Goal: Information Seeking & Learning: Find specific fact

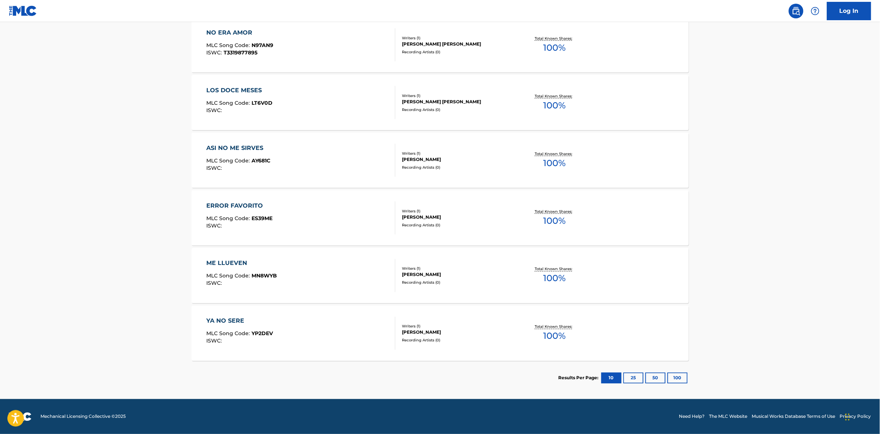
click at [634, 375] on button "25" at bounding box center [633, 378] width 20 height 11
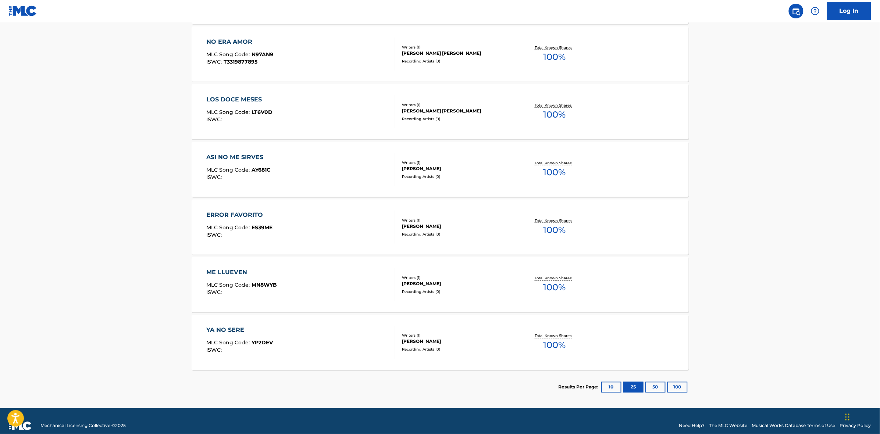
scroll to position [347, 0]
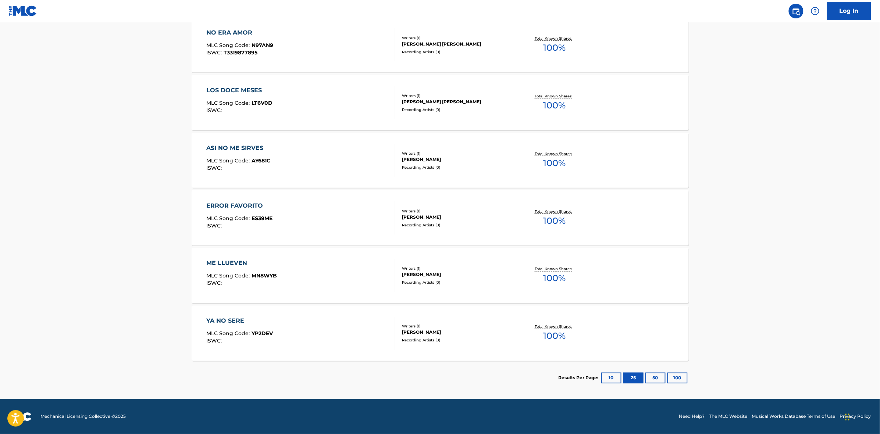
click at [659, 376] on button "50" at bounding box center [655, 378] width 20 height 11
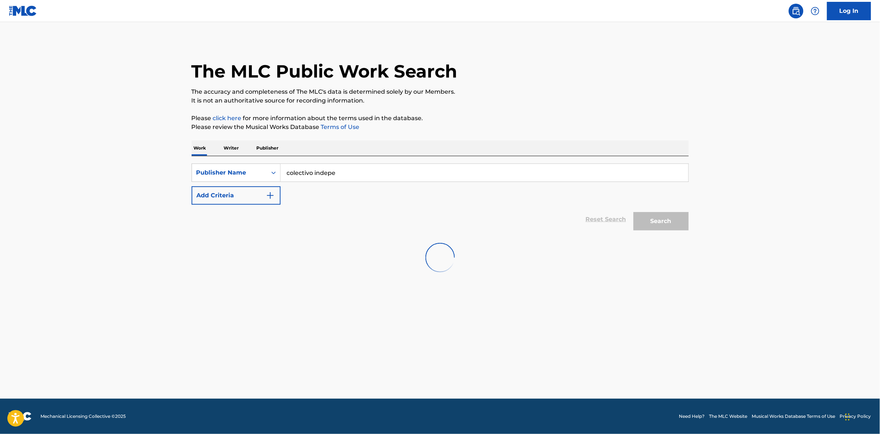
scroll to position [0, 0]
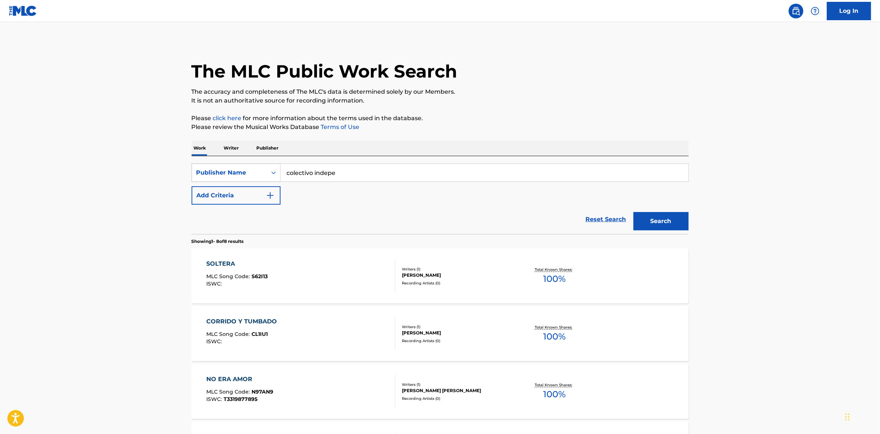
click at [256, 172] on div "Publisher Name" at bounding box center [229, 172] width 66 height 9
click at [216, 192] on div "Work Title" at bounding box center [236, 191] width 88 height 18
click at [323, 170] on input "Search Form" at bounding box center [485, 173] width 408 height 18
paste input "CUBIERTA DE POLVO"
type input "CUBIERTA DE POLVO"
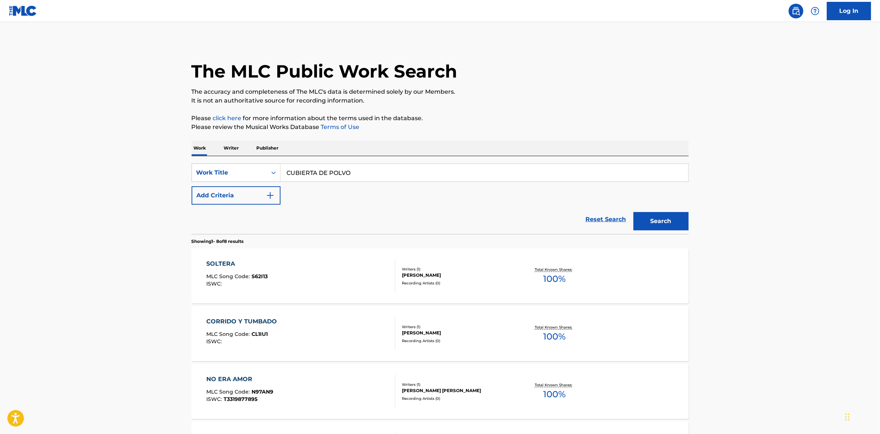
click at [634, 212] on button "Search" at bounding box center [661, 221] width 55 height 18
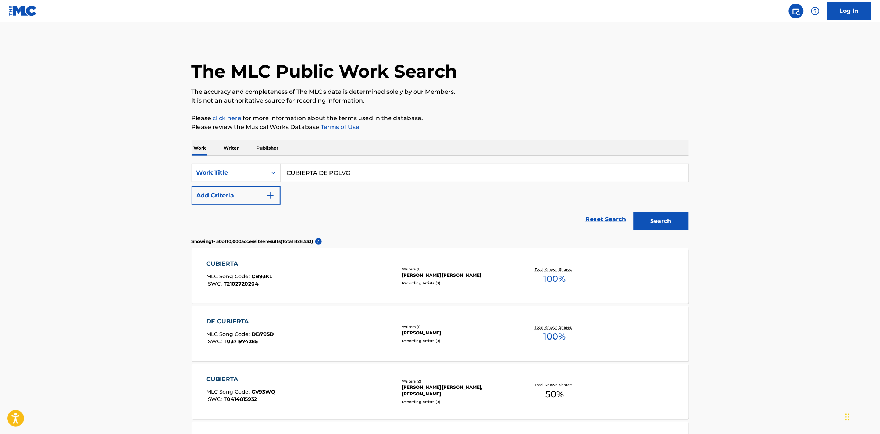
click at [247, 193] on button "Add Criteria" at bounding box center [236, 195] width 89 height 18
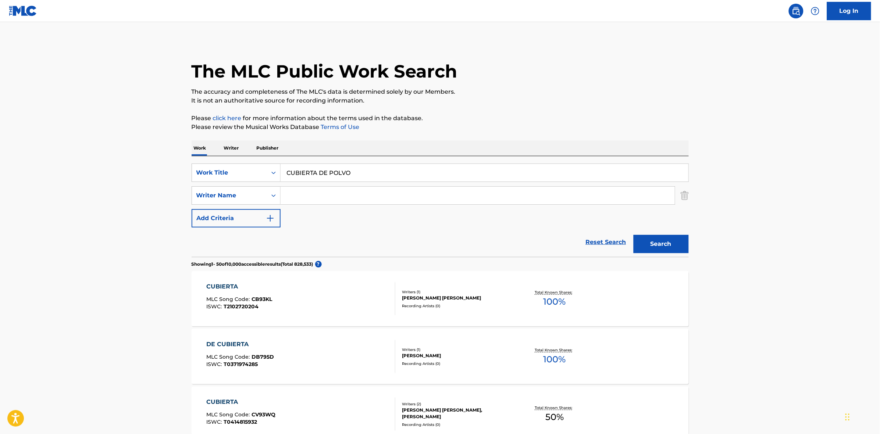
click at [302, 193] on input "Search Form" at bounding box center [478, 196] width 394 height 18
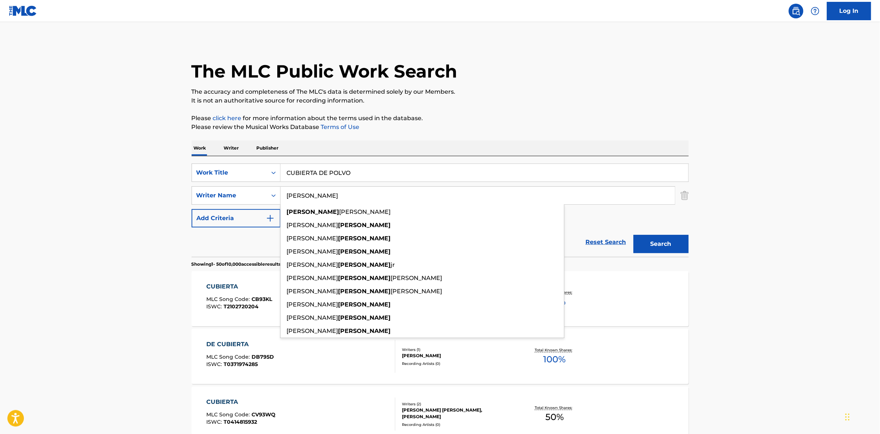
type input "[PERSON_NAME]"
click at [634, 235] on button "Search" at bounding box center [661, 244] width 55 height 18
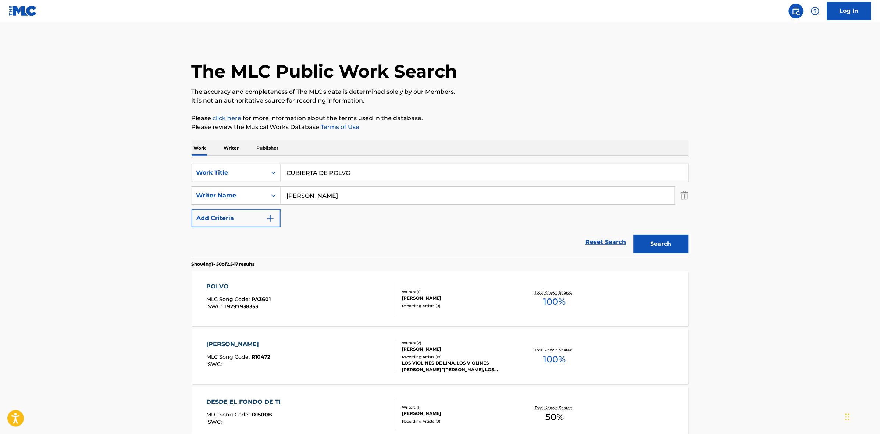
click at [638, 326] on div "POLVO MLC Song Code : PA3601 ISWC : T9297938353 Writers ( 1 ) [PERSON_NAME] Rec…" at bounding box center [440, 298] width 497 height 55
